Goal: Navigation & Orientation: Find specific page/section

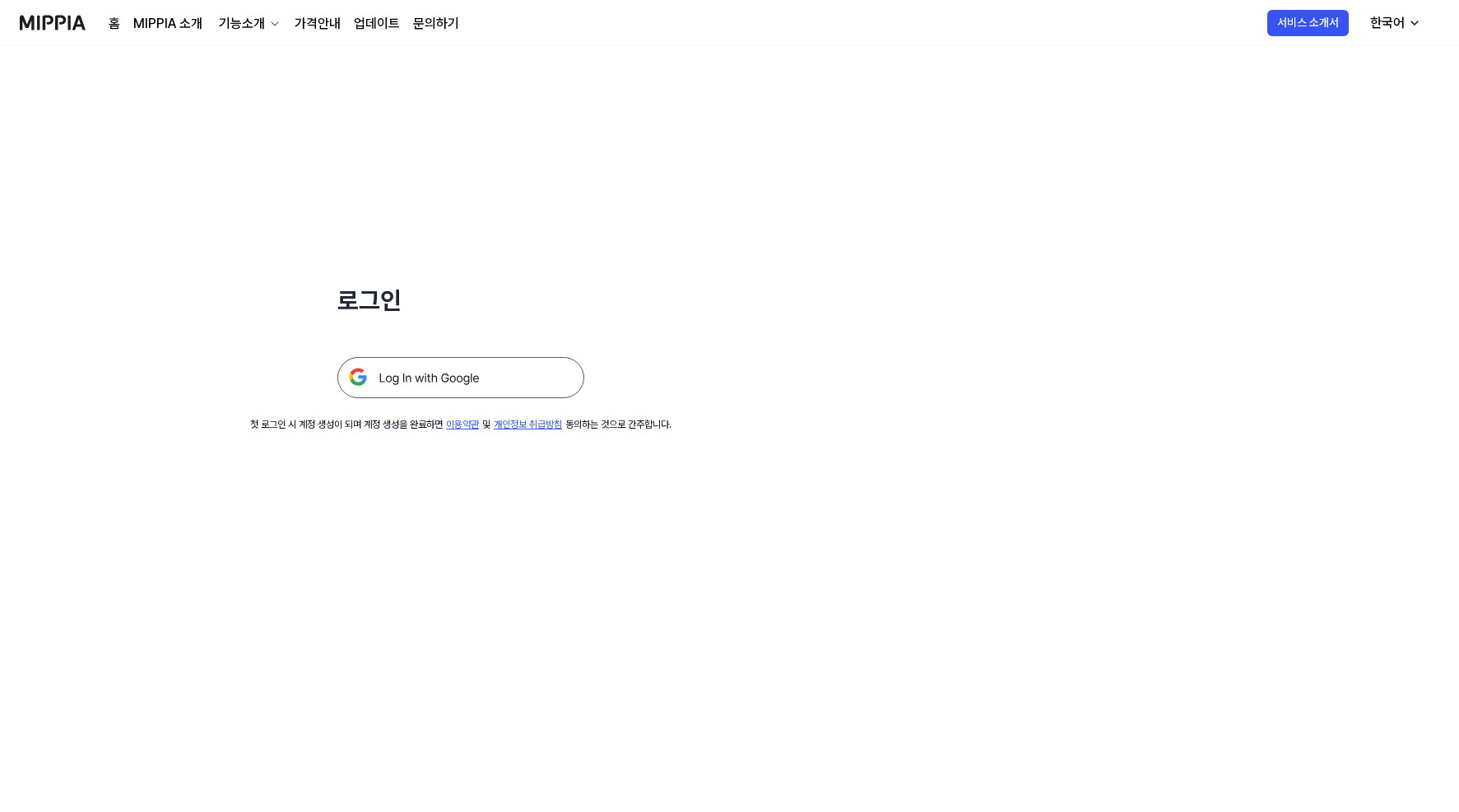
click at [488, 386] on img at bounding box center [461, 378] width 247 height 41
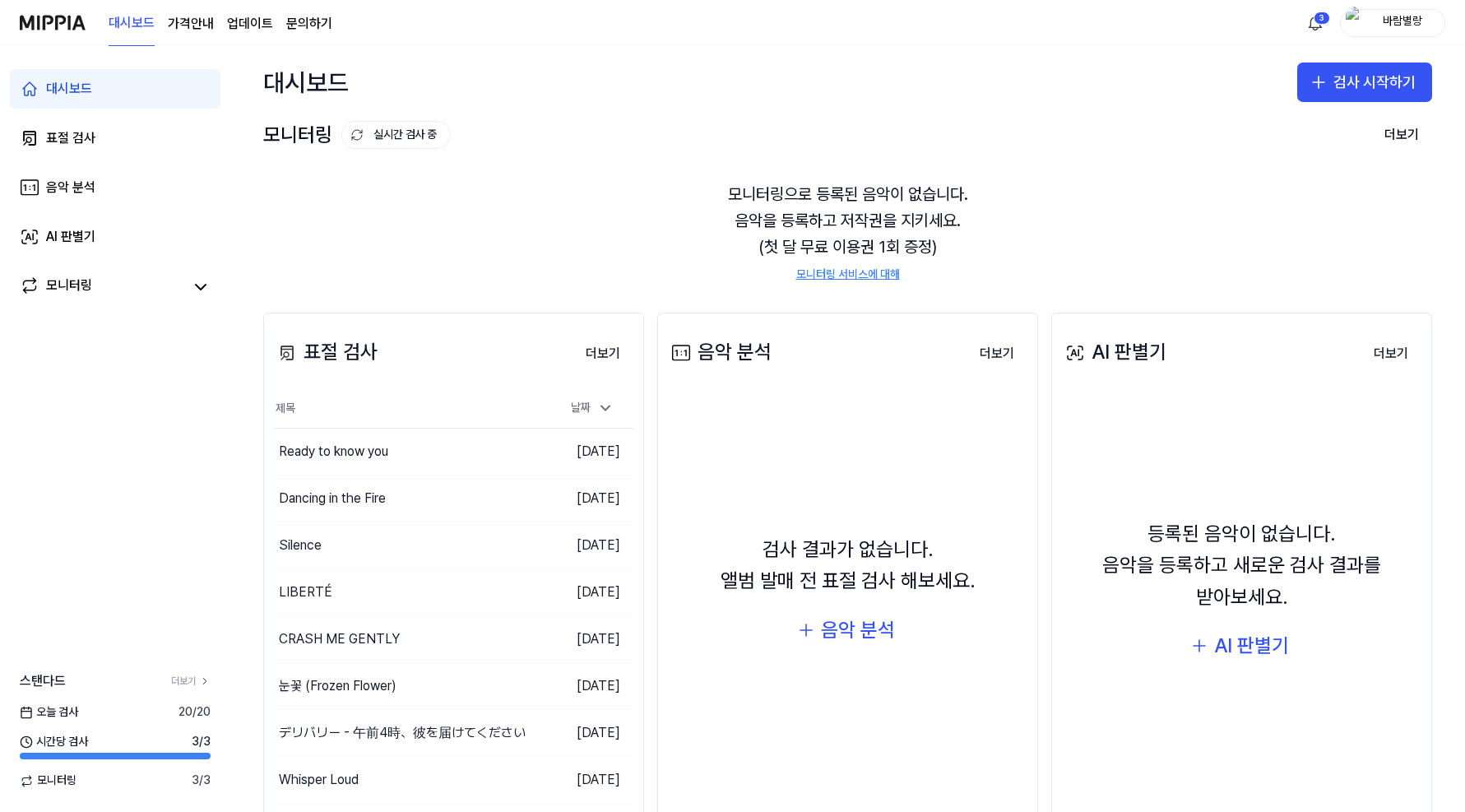
click at [190, 23] on 버튼 "가격안내" at bounding box center [191, 23] width 47 height 20
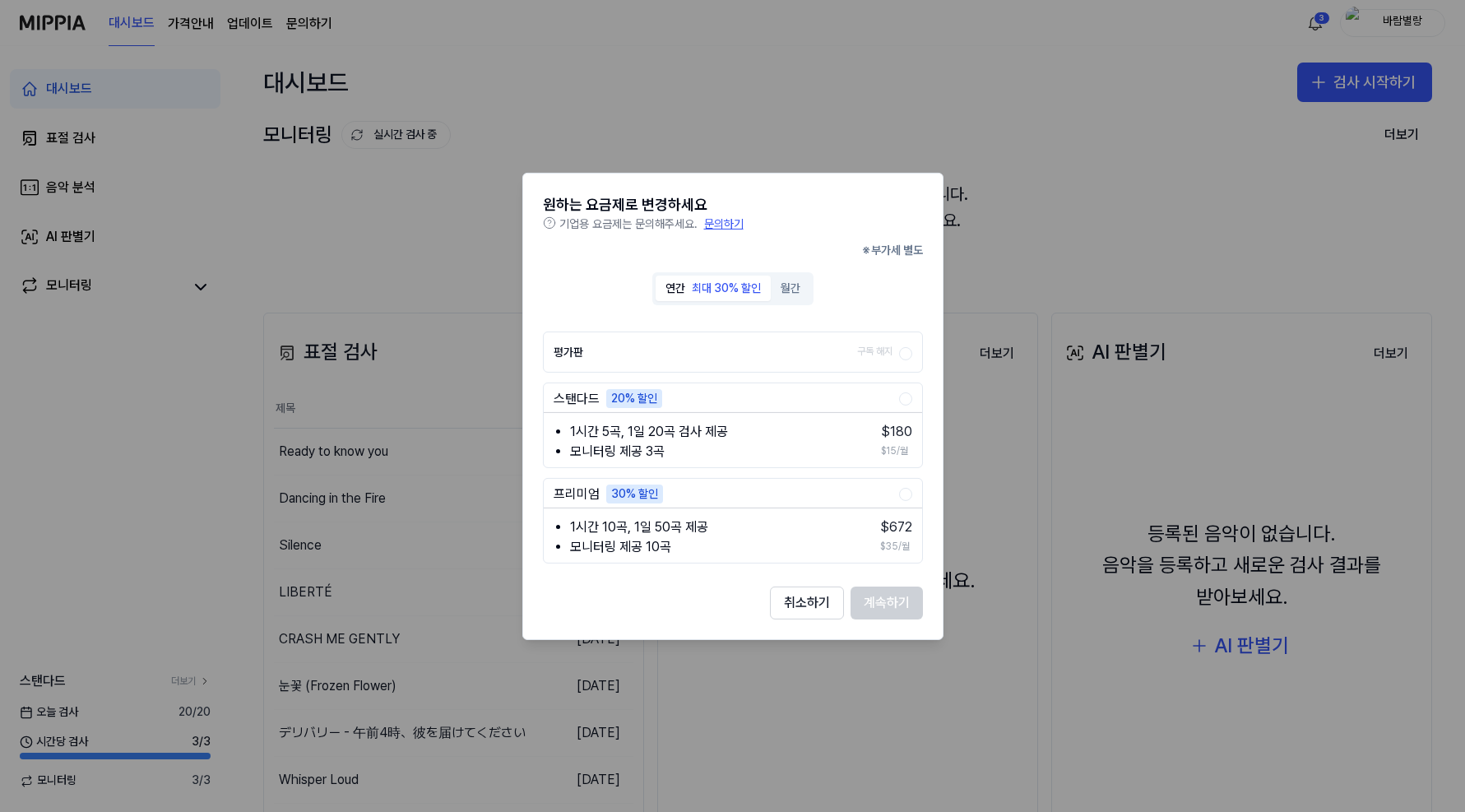
click at [190, 23] on div at bounding box center [732, 406] width 1465 height 812
click at [819, 616] on button "취소하기" at bounding box center [807, 603] width 74 height 33
